Goal: Find specific page/section: Find specific page/section

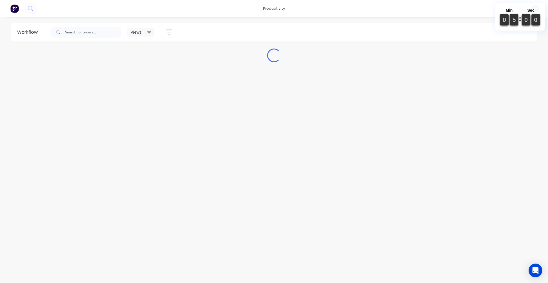
click at [540, 81] on div "Workflow Views Save new view None (Default) edit Pat's edit Shane's View edit S…" at bounding box center [274, 147] width 548 height 248
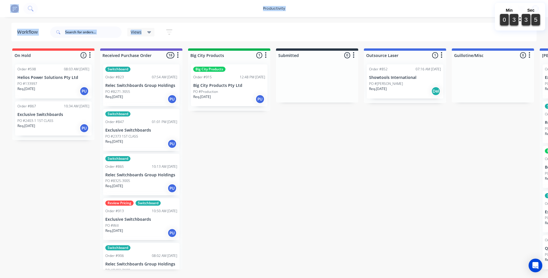
drag, startPoint x: 0, startPoint y: 21, endPoint x: 0, endPoint y: 5, distance: 16.5
click at [0, 5] on div "productivity productivity Workflow Planner Delivery Scheduling Timesheets No ne…" at bounding box center [274, 122] width 548 height 244
click at [88, 34] on input "text" at bounding box center [93, 32] width 56 height 11
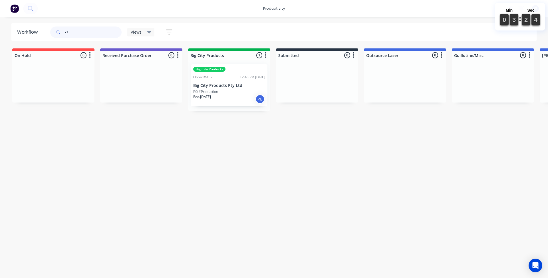
type input "c"
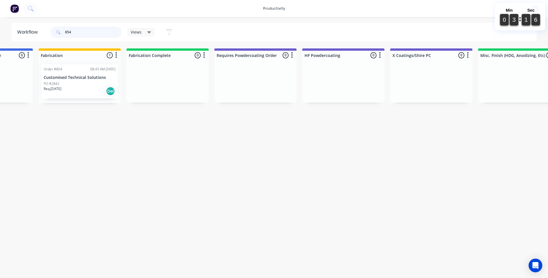
scroll to position [0, 1641]
click at [63, 90] on p "Req. 20/10/25" at bounding box center [55, 88] width 18 height 5
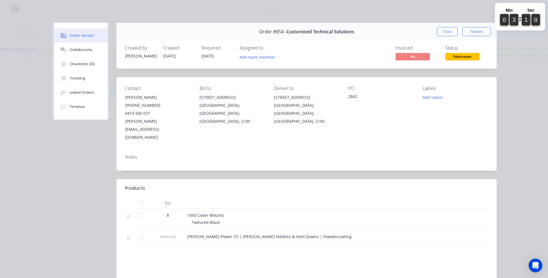
click at [200, 220] on span "Textured Black" at bounding box center [206, 222] width 28 height 5
click at [438, 33] on button "Close" at bounding box center [447, 31] width 21 height 9
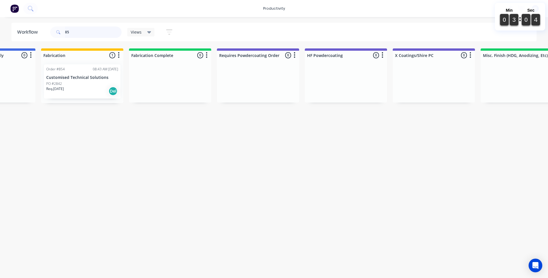
type input "8"
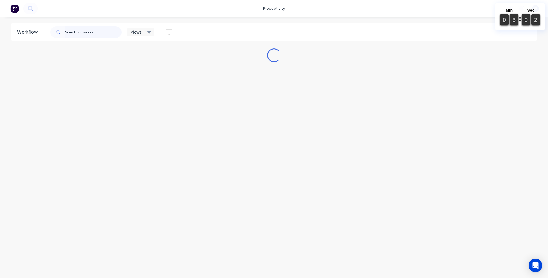
scroll to position [0, 0]
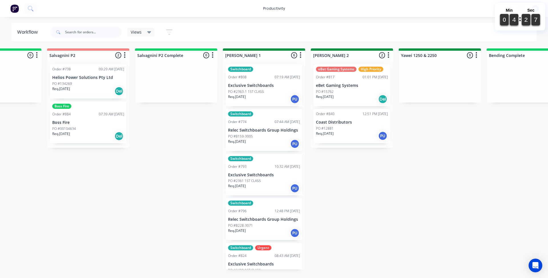
scroll to position [0, 844]
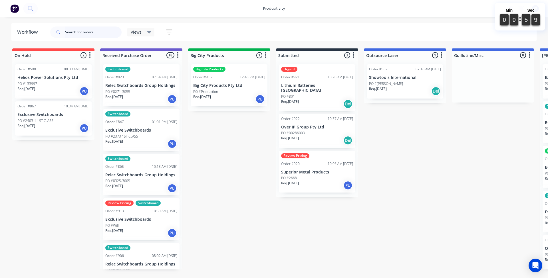
click at [73, 28] on input "text" at bounding box center [93, 32] width 56 height 11
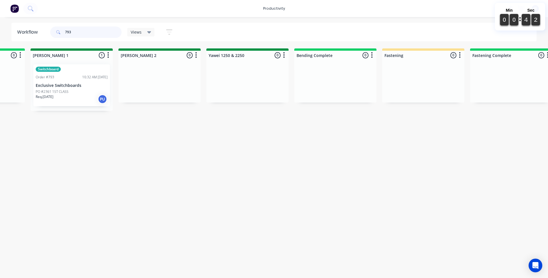
scroll to position [0, 1029]
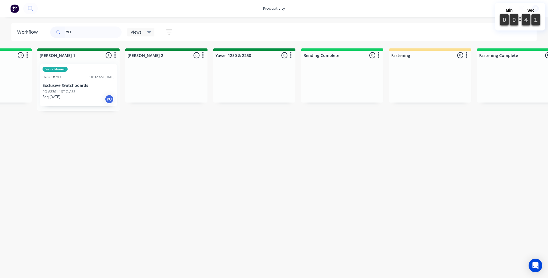
click at [95, 82] on div "Switchboard Order #793 10:32 AM 08/09/25 Exclusive Switchboards PO #2361 1ST CL…" at bounding box center [78, 85] width 76 height 42
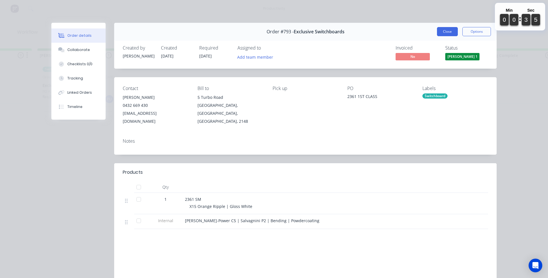
click at [453, 29] on button "Close" at bounding box center [447, 31] width 21 height 9
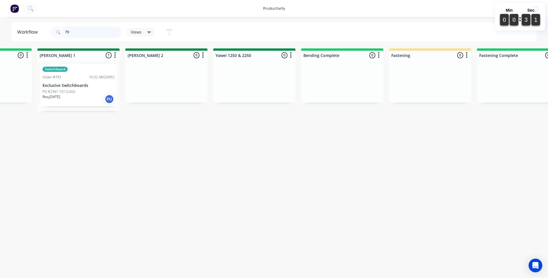
type input "7"
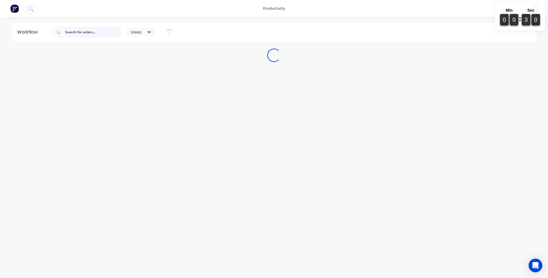
scroll to position [0, 0]
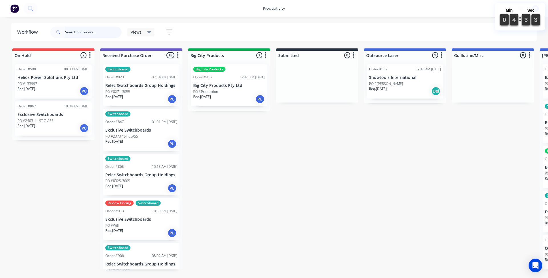
click at [101, 35] on input "text" at bounding box center [93, 32] width 56 height 11
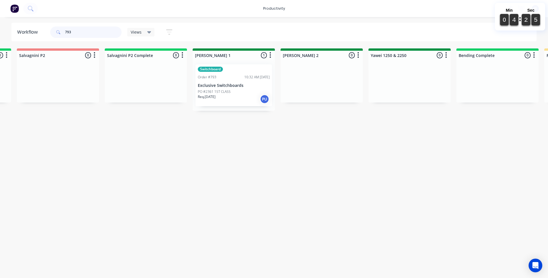
scroll to position [0, 919]
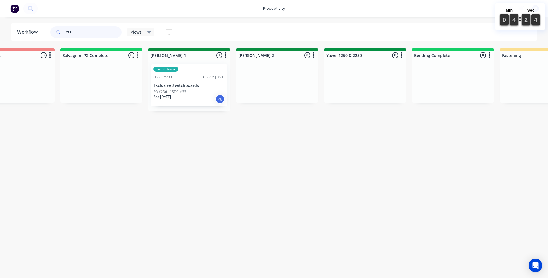
type input "793"
click at [167, 80] on div "Order #793" at bounding box center [162, 77] width 19 height 5
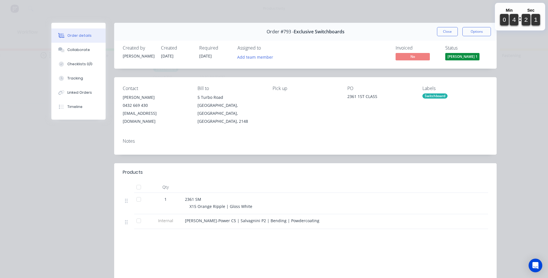
drag, startPoint x: 167, startPoint y: 80, endPoint x: 140, endPoint y: 98, distance: 33.2
click at [140, 98] on div "Will Harris" at bounding box center [156, 98] width 66 height 8
click at [93, 46] on button "Collaborate" at bounding box center [78, 50] width 54 height 14
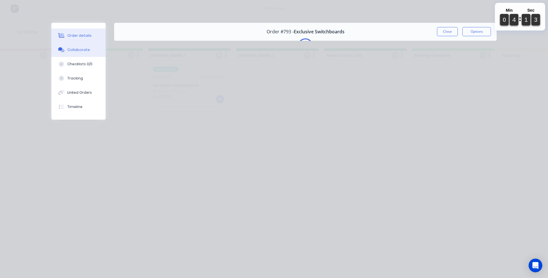
click at [101, 37] on button "Order details" at bounding box center [78, 36] width 54 height 14
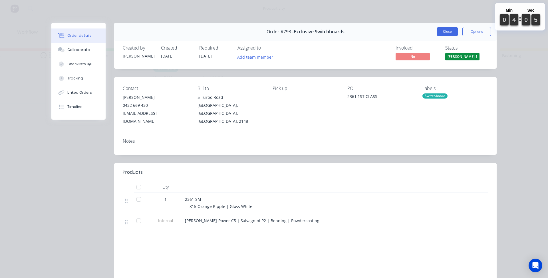
click at [442, 35] on button "Close" at bounding box center [447, 31] width 21 height 9
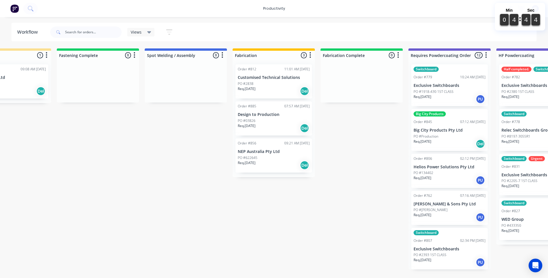
scroll to position [0, 1461]
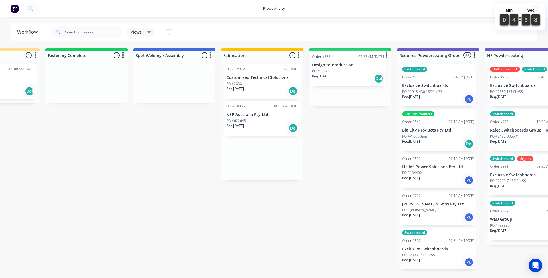
drag, startPoint x: 249, startPoint y: 123, endPoint x: 341, endPoint y: 70, distance: 105.9
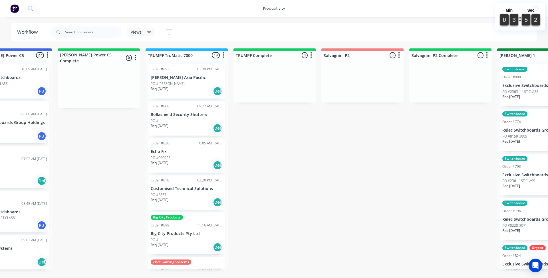
scroll to position [0, 0]
